Goal: Information Seeking & Learning: Learn about a topic

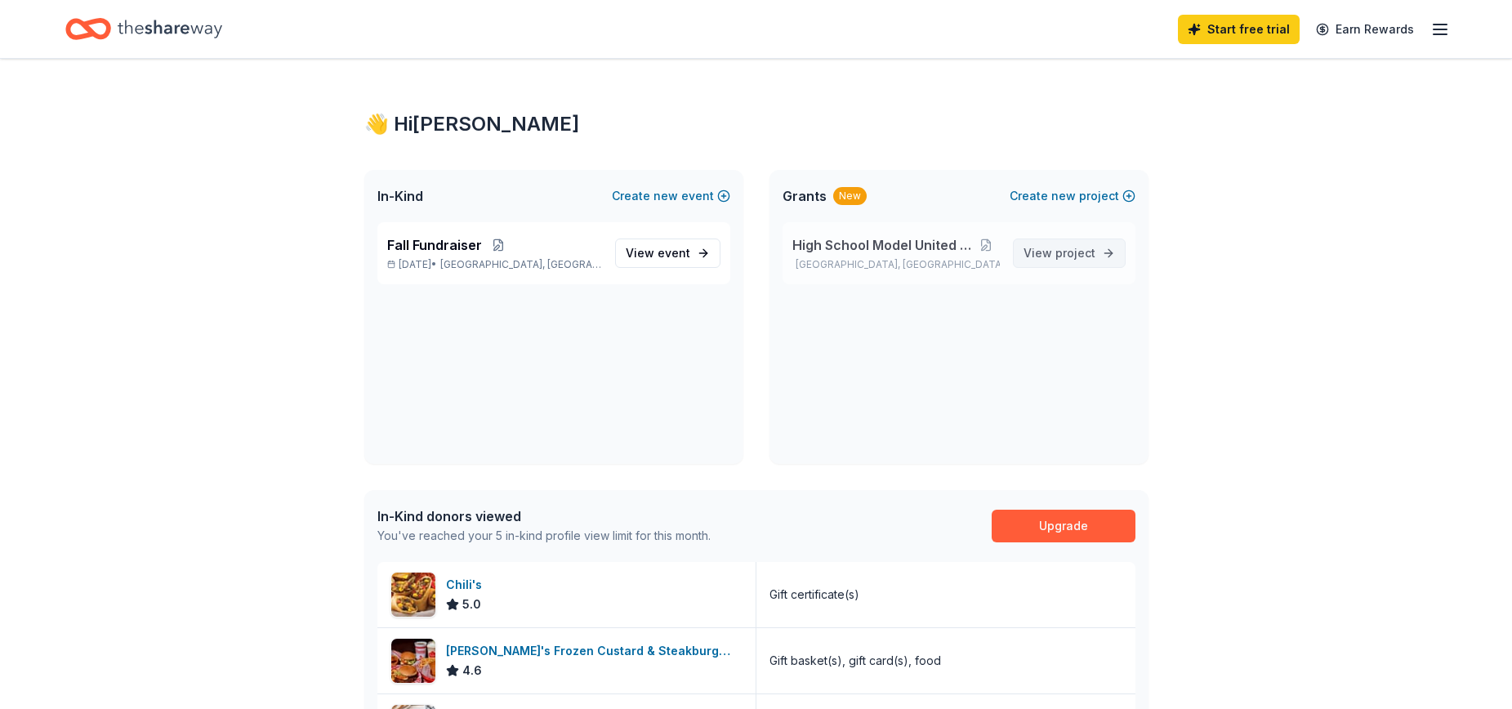
click at [1080, 248] on span "project" at bounding box center [1075, 253] width 40 height 14
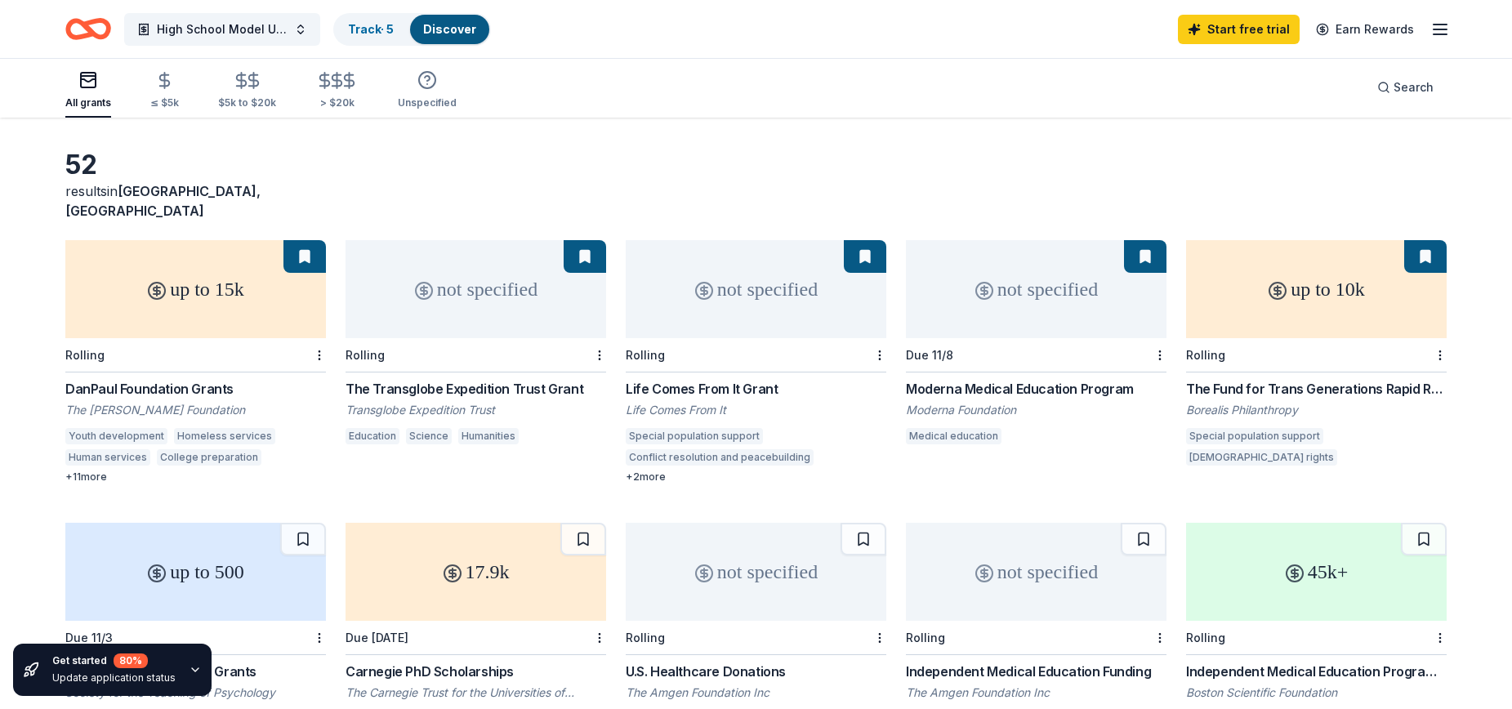
scroll to position [82, 0]
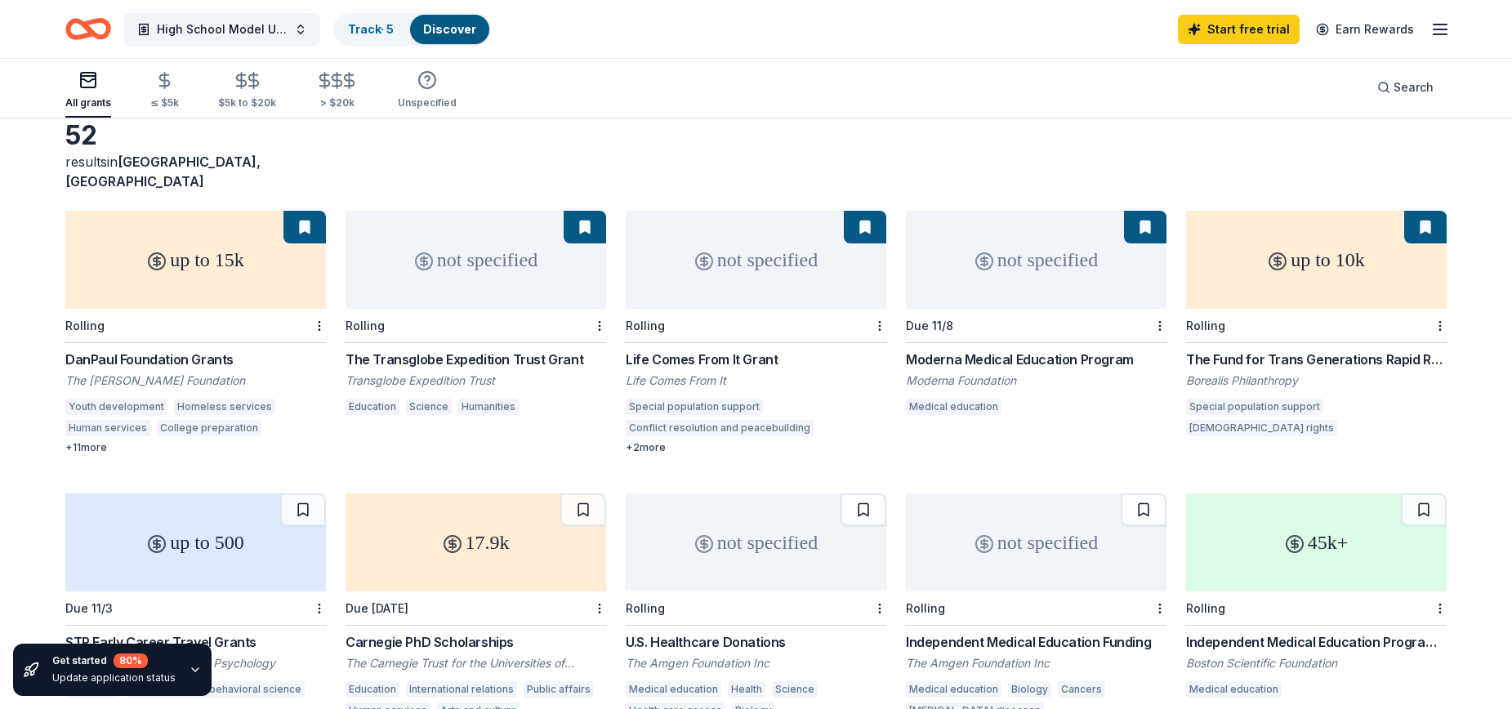
click at [180, 350] on div "DanPaul Foundation Grants" at bounding box center [195, 360] width 261 height 20
click at [506, 350] on div "The Transglobe Expedition Trust Grant" at bounding box center [475, 360] width 261 height 20
click at [730, 325] on div "not specified Rolling Life Comes From It Grant Life Comes From It Special popul…" at bounding box center [756, 332] width 261 height 243
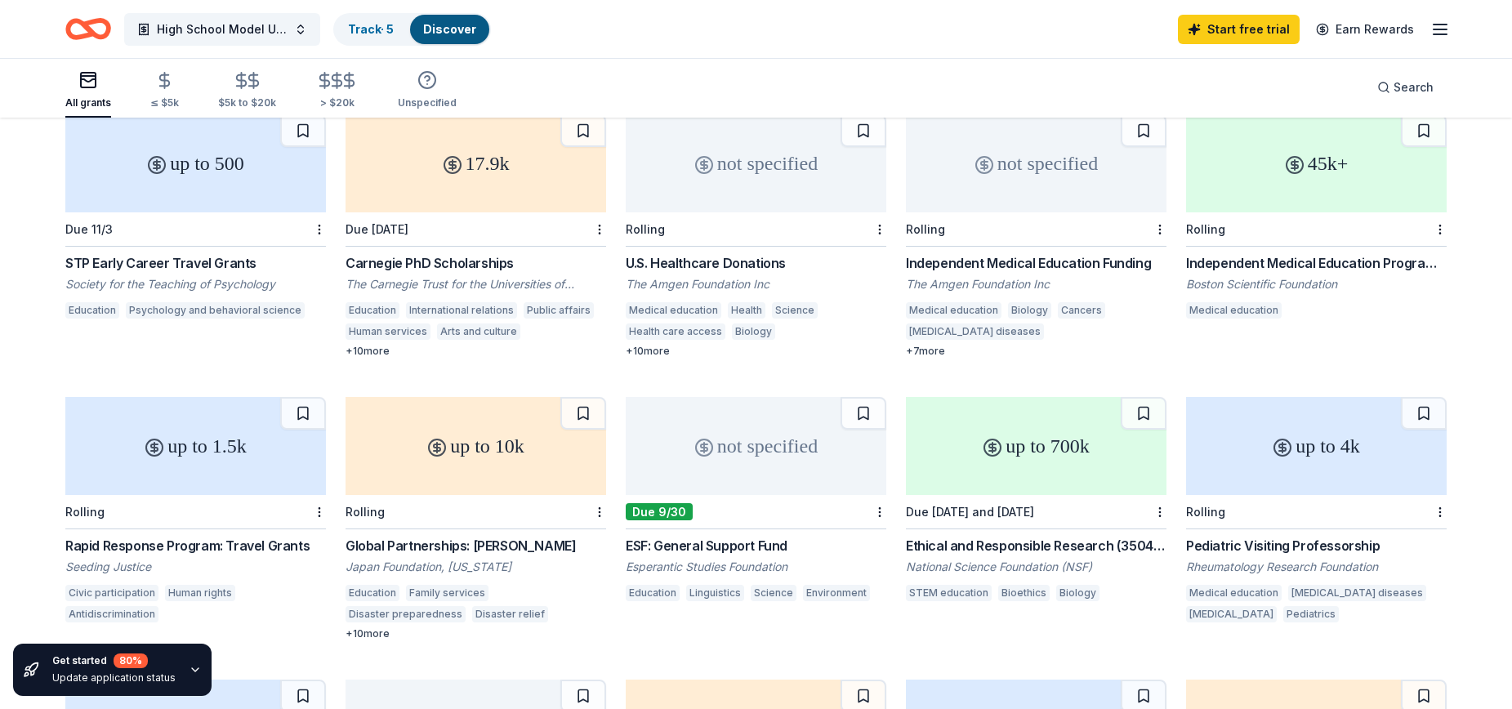
scroll to position [547, 0]
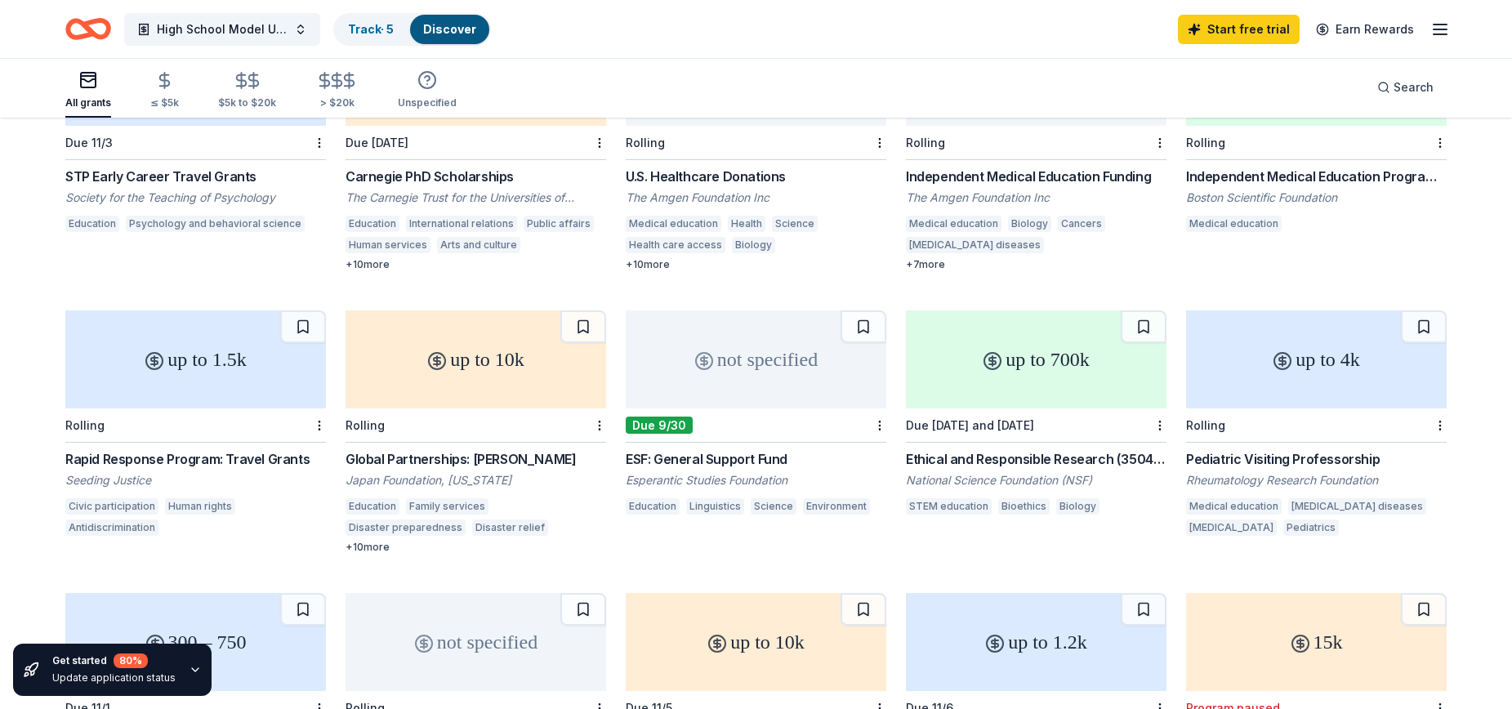
click at [696, 449] on div "ESF: General Support Fund" at bounding box center [756, 459] width 261 height 20
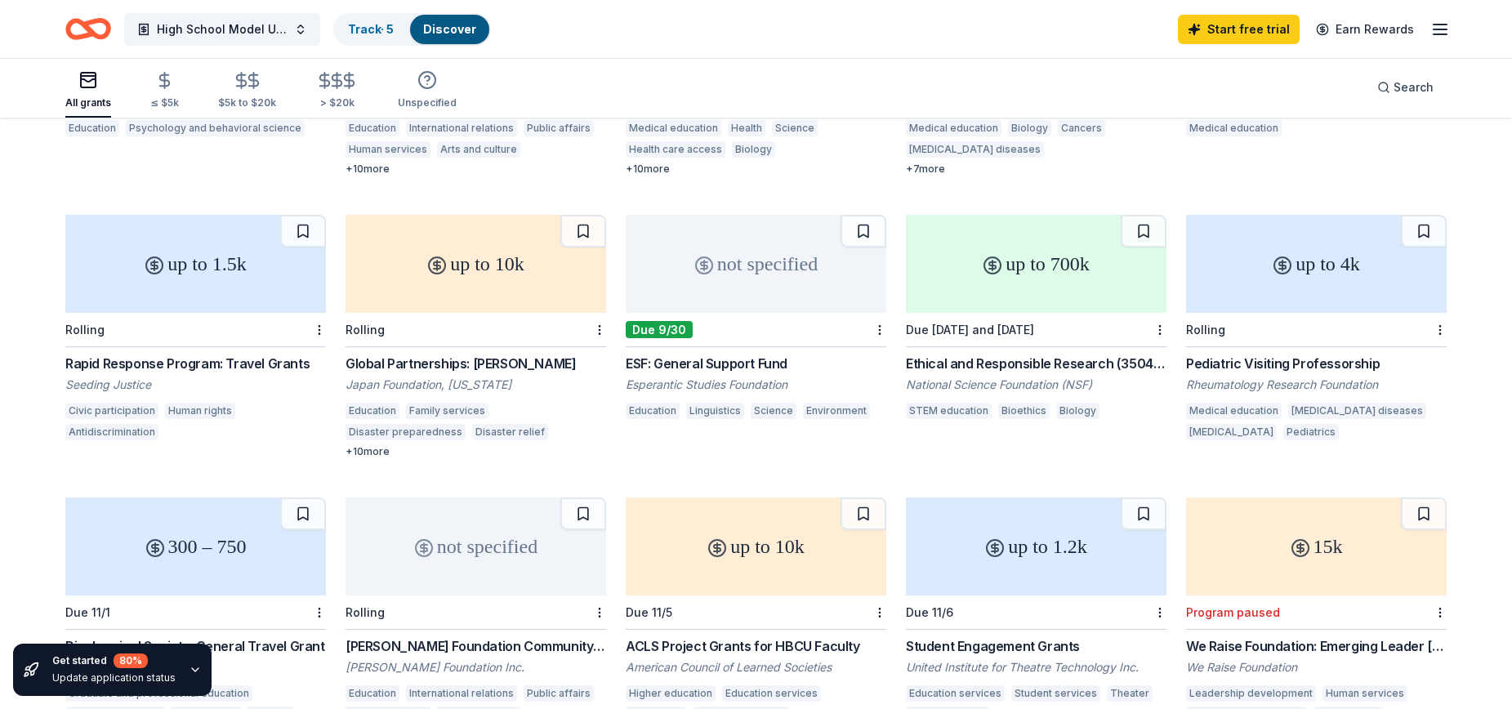
scroll to position [792, 0]
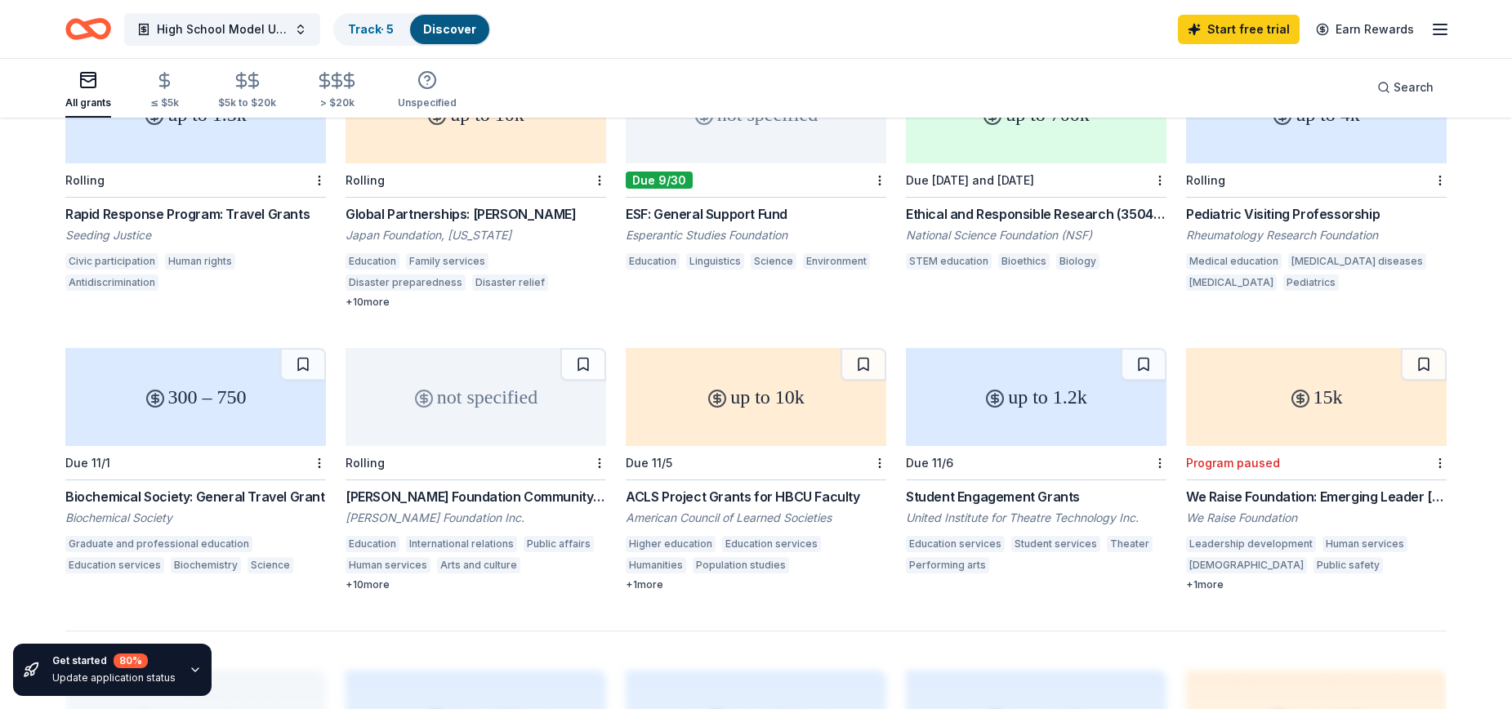
click at [998, 487] on div "Student Engagement Grants" at bounding box center [1036, 497] width 261 height 20
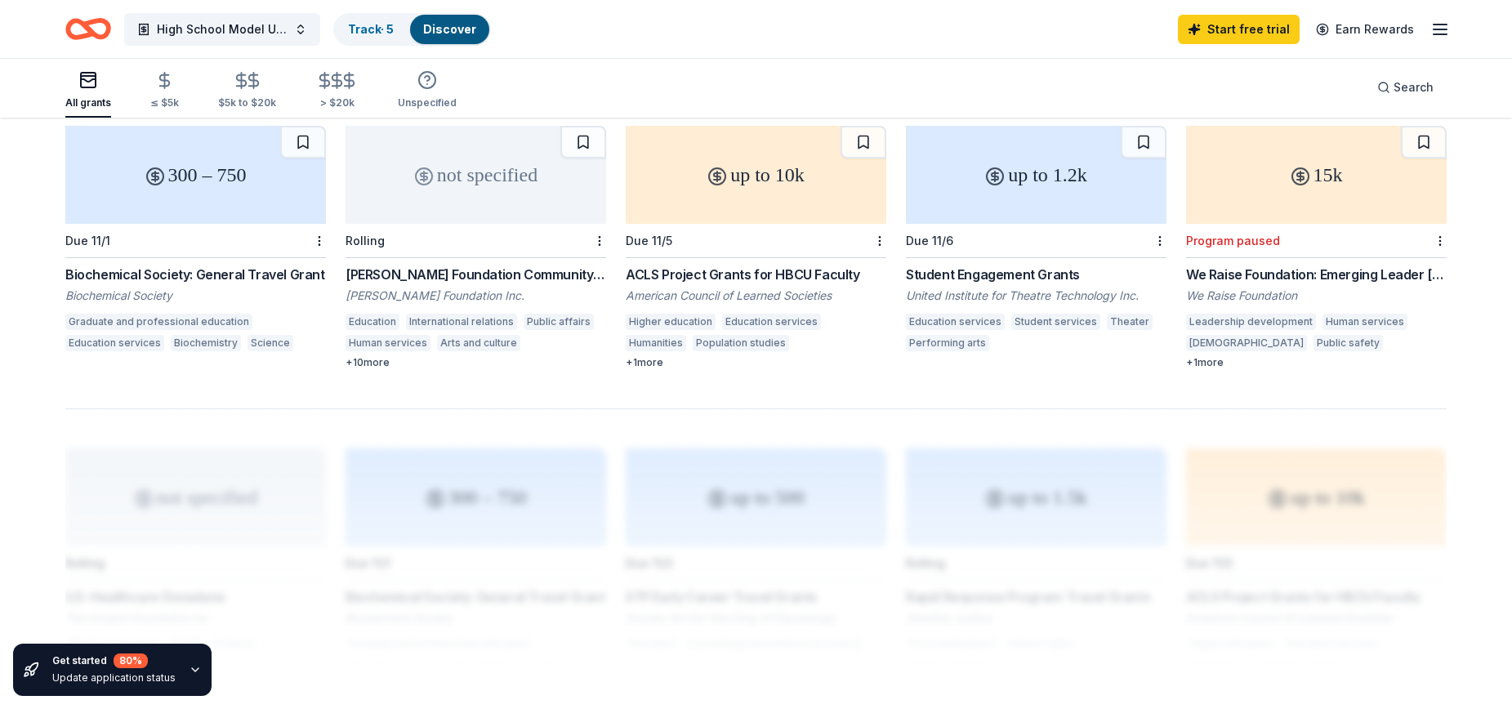
scroll to position [1037, 0]
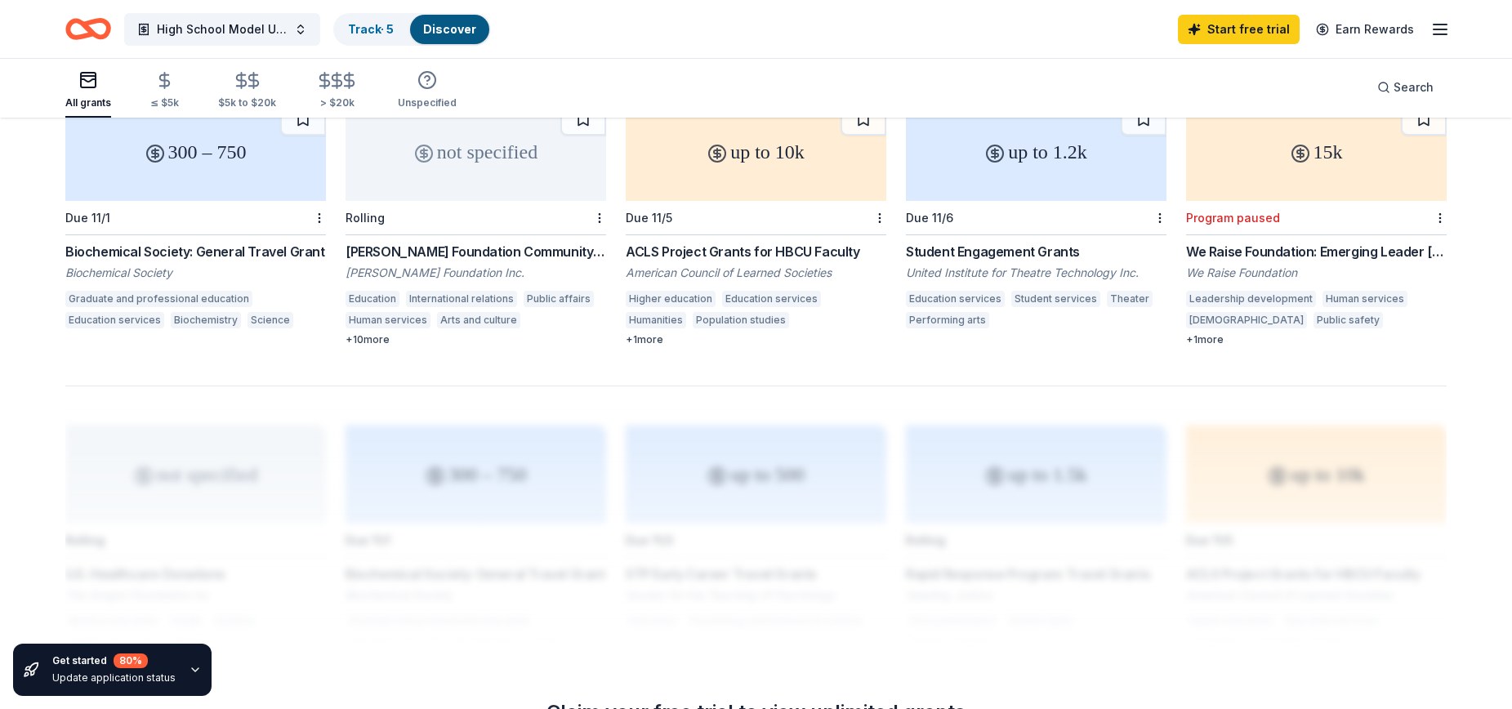
click at [1250, 242] on div "We Raise Foundation: Emerging Leader [PERSON_NAME]" at bounding box center [1316, 252] width 261 height 20
click at [1264, 242] on div "We Raise Foundation: Emerging Leader [PERSON_NAME]" at bounding box center [1316, 252] width 261 height 20
click at [1224, 242] on div "We Raise Foundation: Emerging Leader [PERSON_NAME]" at bounding box center [1316, 252] width 261 height 20
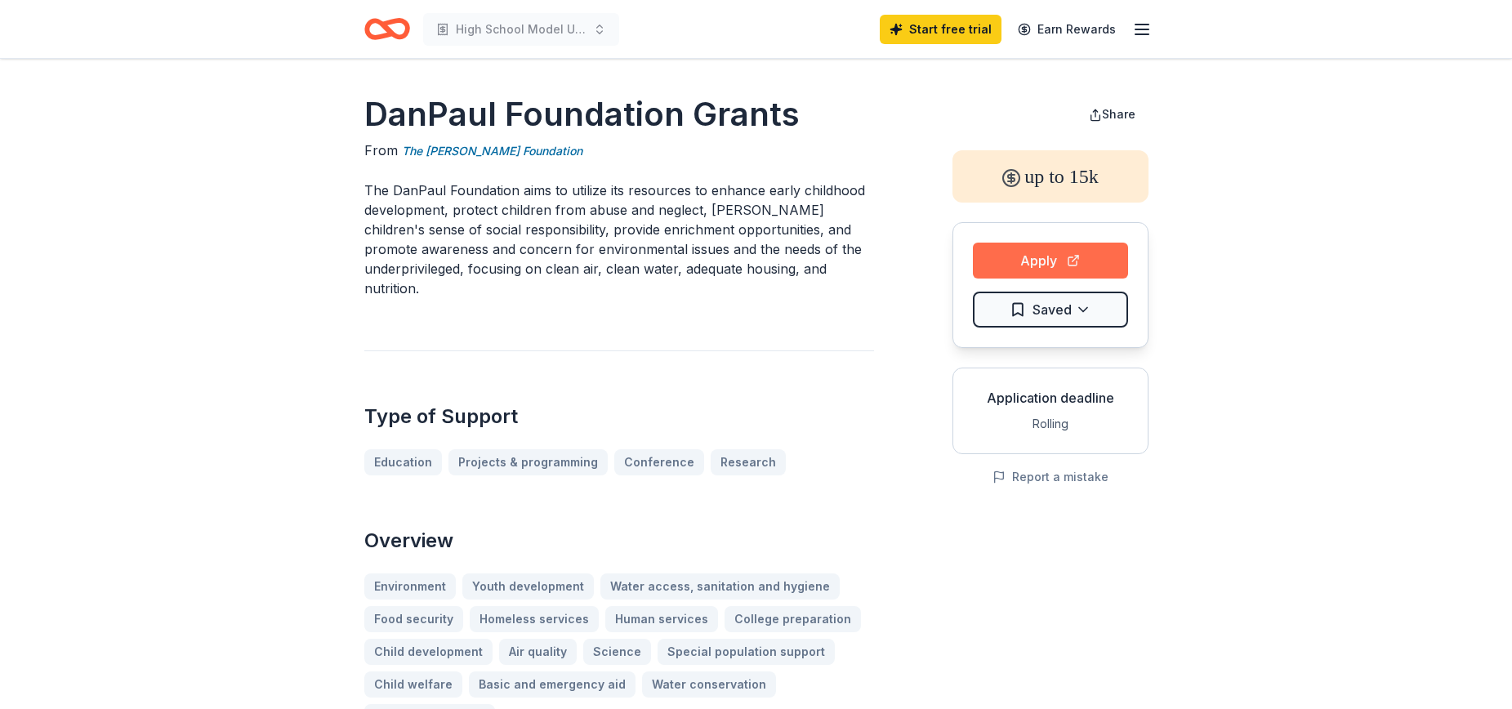
click at [1055, 260] on button "Apply" at bounding box center [1050, 261] width 155 height 36
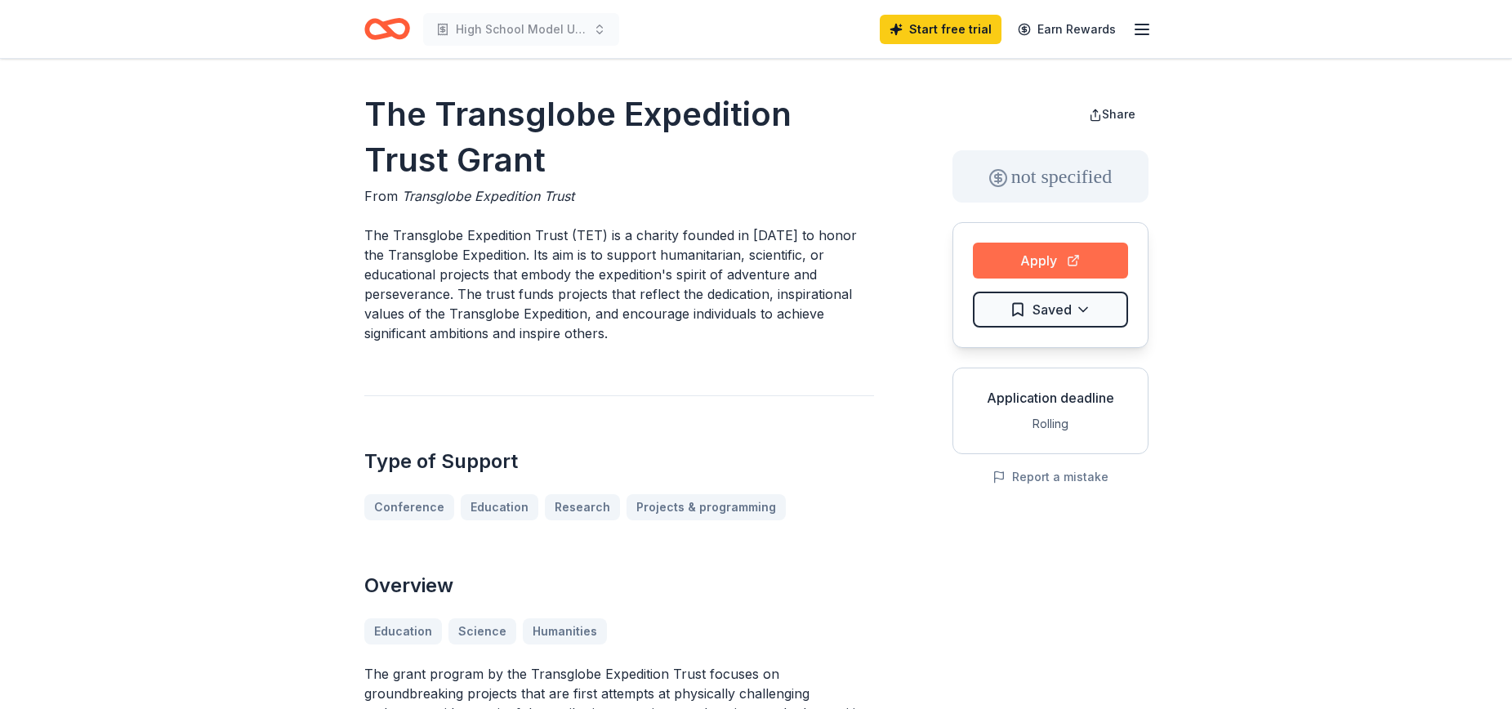
click at [1046, 265] on button "Apply" at bounding box center [1050, 261] width 155 height 36
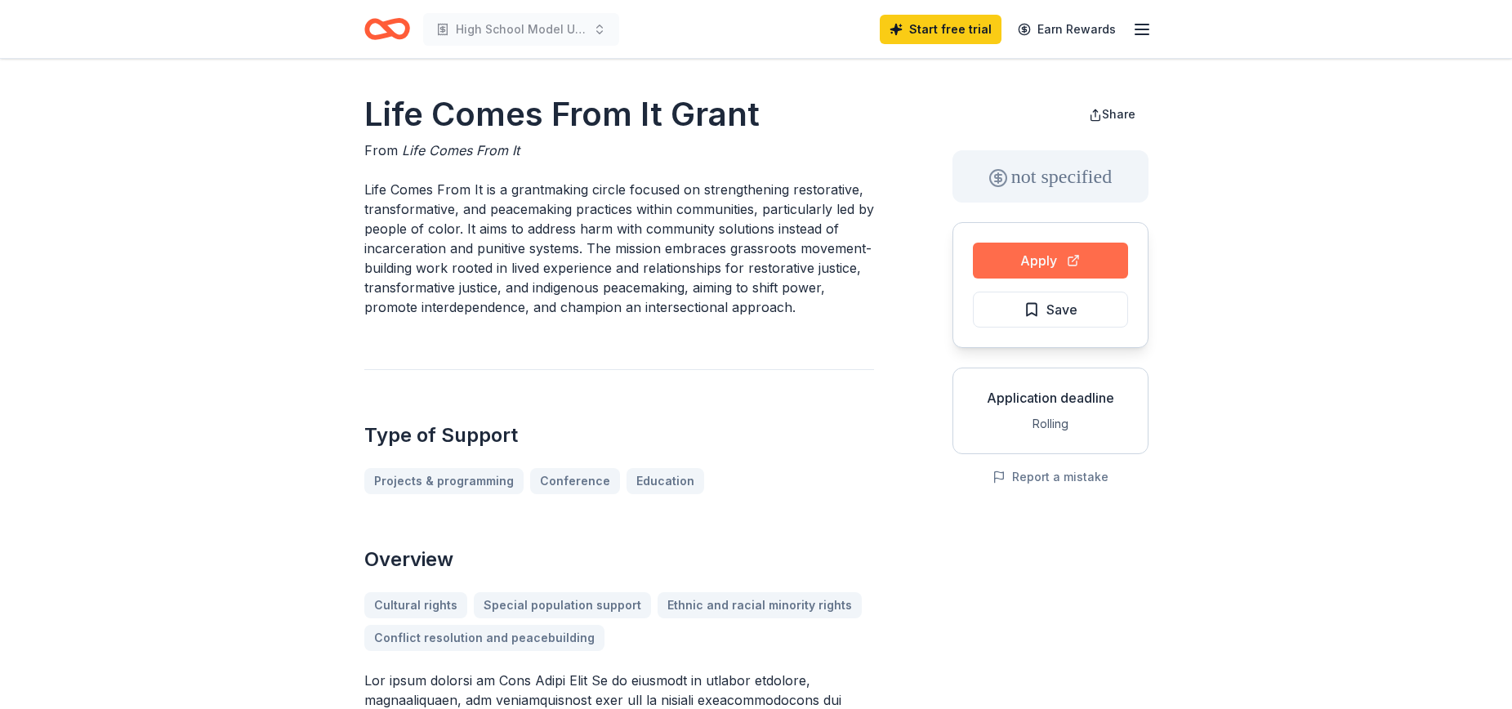
click at [1015, 247] on button "Apply" at bounding box center [1050, 261] width 155 height 36
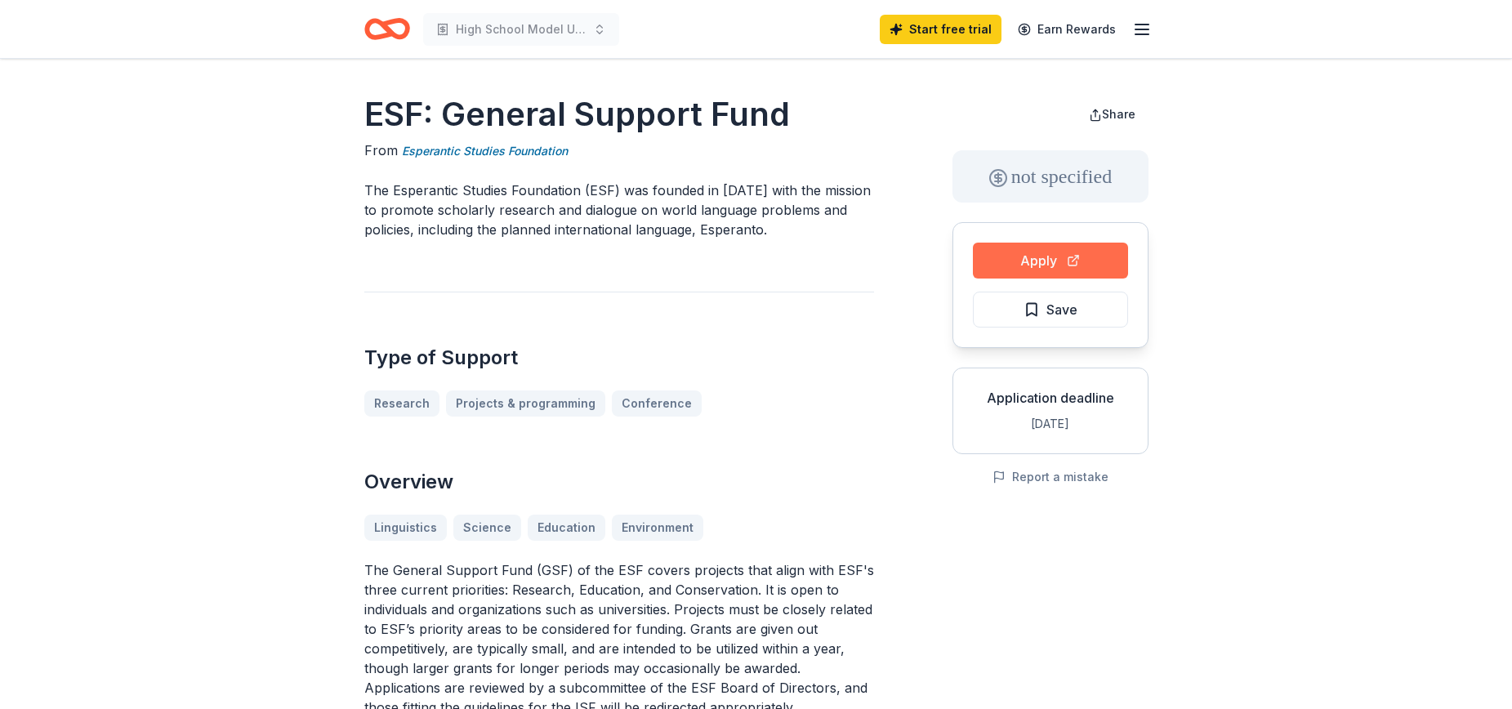
click at [1081, 249] on button "Apply" at bounding box center [1050, 261] width 155 height 36
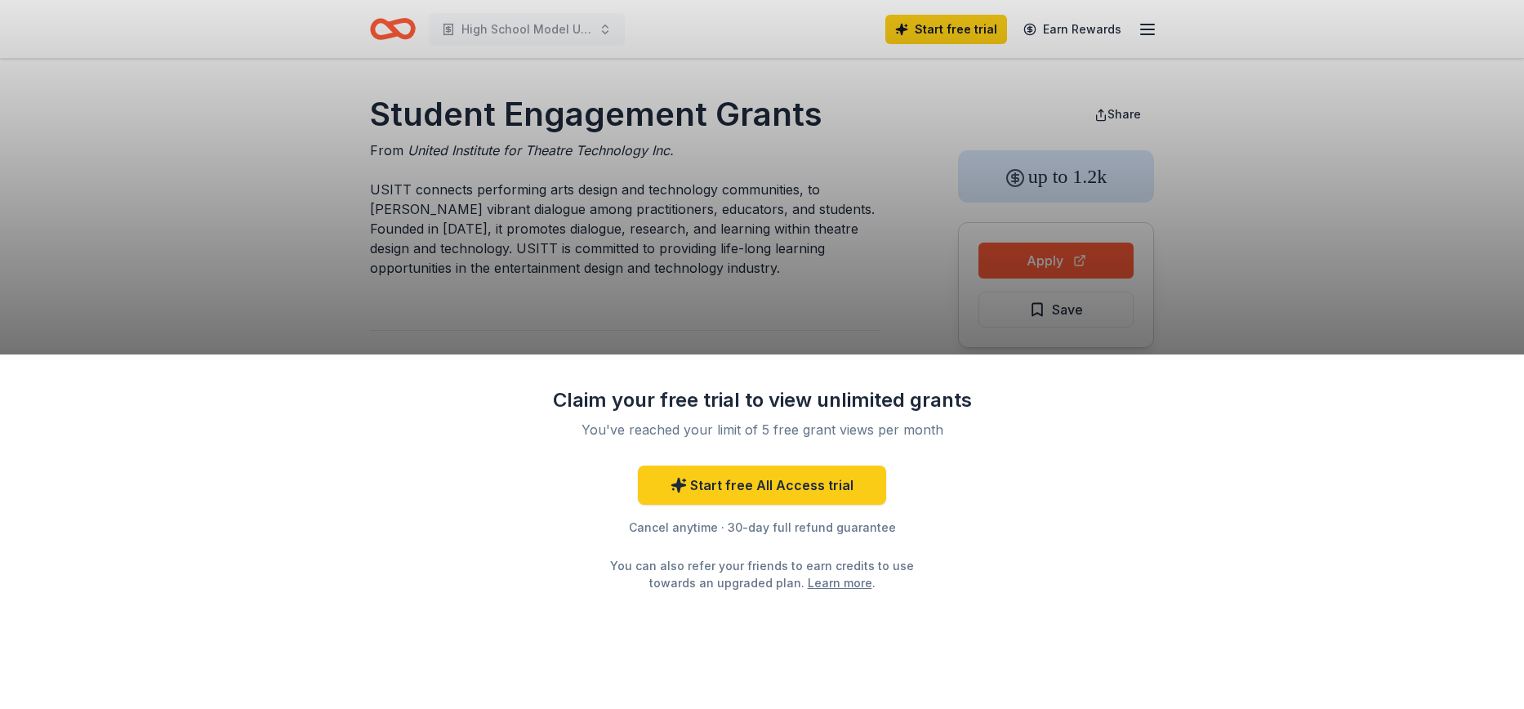
click at [1056, 277] on div "Claim your free trial to view unlimited grants You've reached your limit of 5 f…" at bounding box center [762, 354] width 1524 height 709
click at [1050, 261] on div "Claim your free trial to view unlimited grants You've reached your limit of 5 f…" at bounding box center [762, 354] width 1524 height 709
click at [805, 267] on div "Claim your free trial to view unlimited grants You've reached your limit of 5 f…" at bounding box center [762, 354] width 1524 height 709
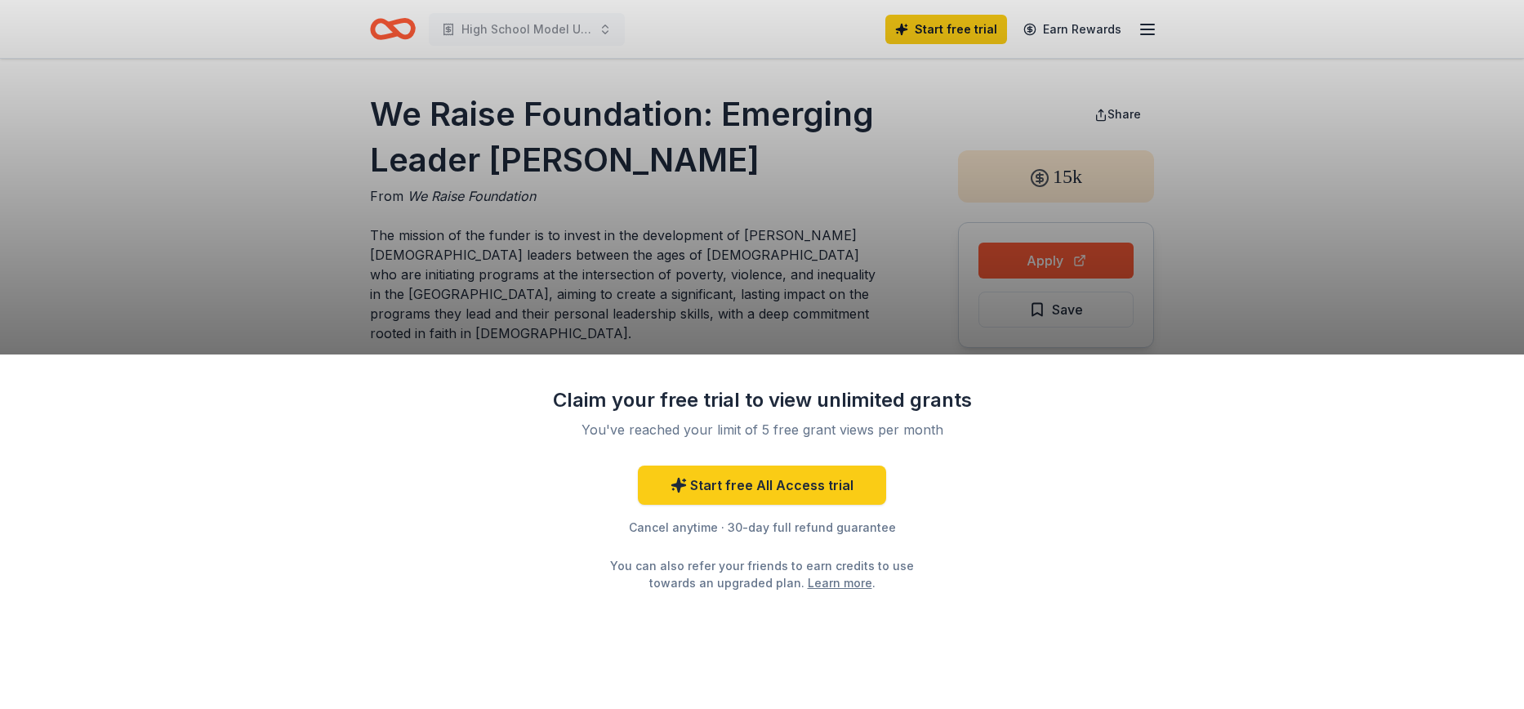
click at [1042, 266] on div "Claim your free trial to view unlimited grants You've reached your limit of 5 f…" at bounding box center [762, 354] width 1524 height 709
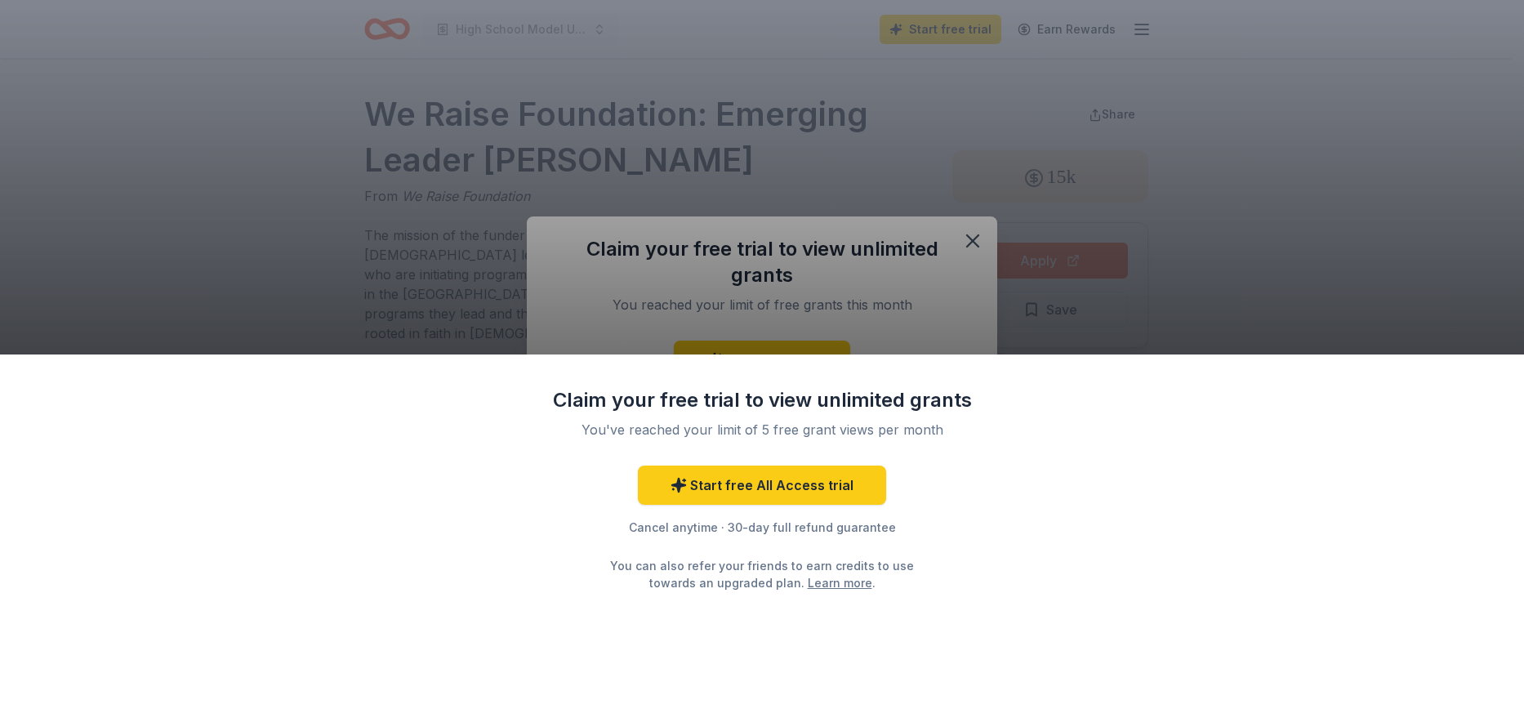
click at [972, 235] on div "Claim your free trial to view unlimited grants You've reached your limit of 5 f…" at bounding box center [762, 354] width 1524 height 709
click at [1106, 356] on div "Claim your free trial to view unlimited grants You've reached your limit of 5 f…" at bounding box center [762, 531] width 1524 height 354
click at [1075, 319] on div "Claim your free trial to view unlimited grants You've reached your limit of 5 f…" at bounding box center [762, 354] width 1524 height 709
click at [1075, 316] on div "Claim your free trial to view unlimited grants You've reached your limit of 5 f…" at bounding box center [762, 354] width 1524 height 709
click at [867, 245] on div "Claim your free trial to view unlimited grants You've reached your limit of 5 f…" at bounding box center [762, 354] width 1524 height 709
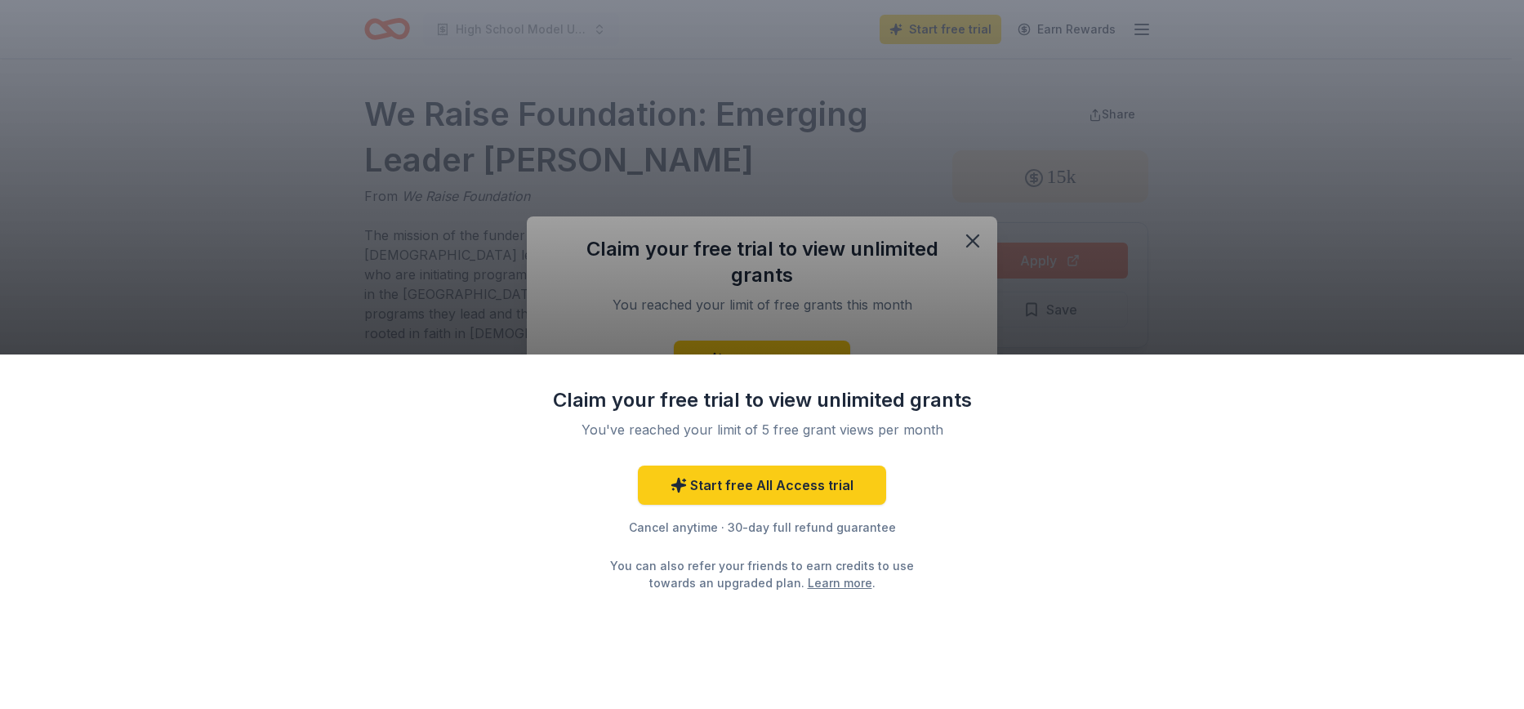
click at [1059, 242] on div "Claim your free trial to view unlimited grants You've reached your limit of 5 f…" at bounding box center [762, 354] width 1524 height 709
